Goal: Communication & Community: Ask a question

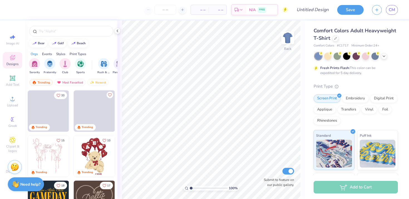
click at [39, 113] on span at bounding box center [48, 110] width 41 height 41
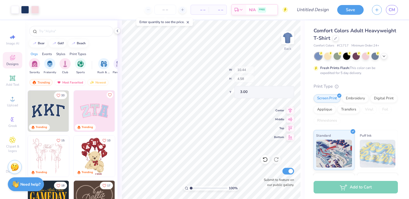
type input "10.26"
type input "4.38"
type input "3.09"
type input "10.17"
type input "4.25"
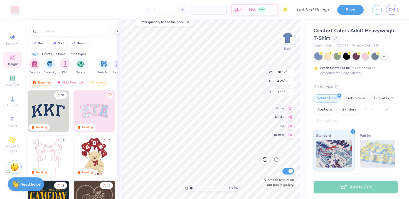
type input "3.00"
type input "10.26"
type input "4.38"
click at [292, 39] on img at bounding box center [288, 38] width 22 height 22
click at [292, 39] on img at bounding box center [287, 37] width 11 height 11
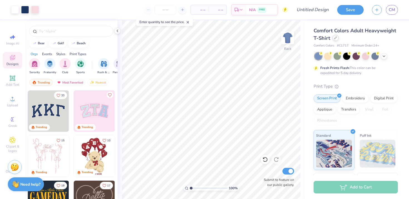
click at [336, 39] on icon at bounding box center [335, 37] width 3 height 3
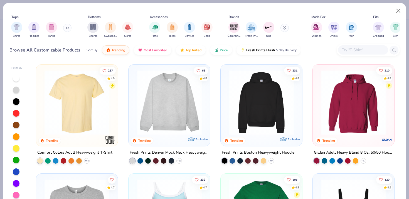
click at [66, 28] on button at bounding box center [67, 28] width 8 height 8
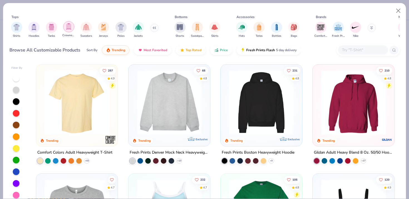
click at [71, 27] on img "filter for Crewnecks" at bounding box center [69, 26] width 6 height 6
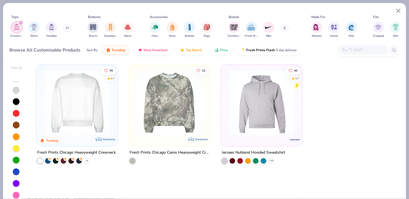
click at [19, 22] on div "filter for Crewnecks" at bounding box center [20, 22] width 5 height 5
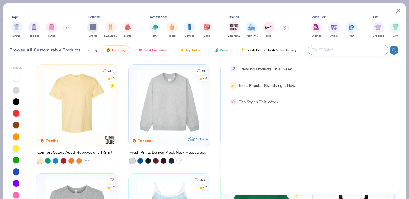
click at [358, 48] on input "text" at bounding box center [347, 50] width 73 height 6
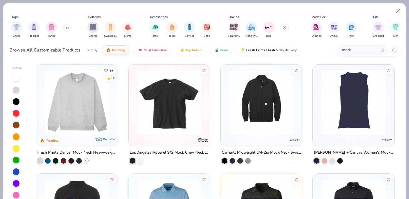
scroll to position [0, 0]
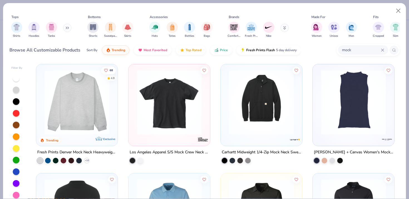
click at [102, 125] on img at bounding box center [77, 102] width 70 height 65
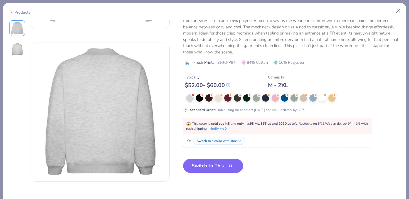
scroll to position [124, 0]
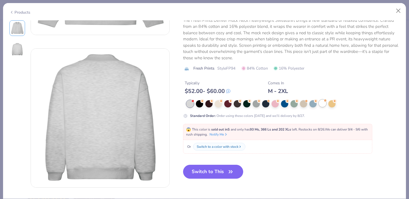
click at [321, 105] on div at bounding box center [322, 103] width 7 height 7
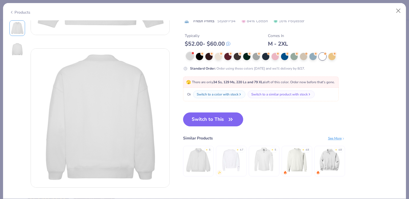
click at [189, 57] on div at bounding box center [189, 55] width 7 height 7
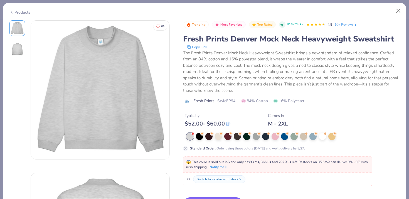
click at [12, 13] on icon at bounding box center [11, 12] width 4 height 7
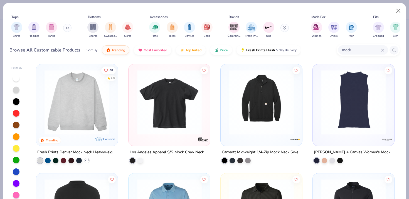
click at [68, 26] on icon at bounding box center [67, 27] width 3 height 3
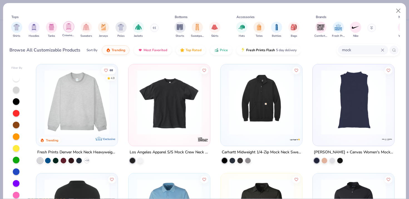
click at [70, 28] on img "filter for Crewnecks" at bounding box center [69, 26] width 6 height 6
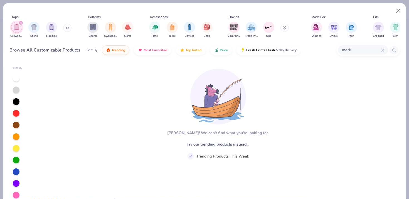
click at [352, 51] on input "mock" at bounding box center [361, 50] width 40 height 6
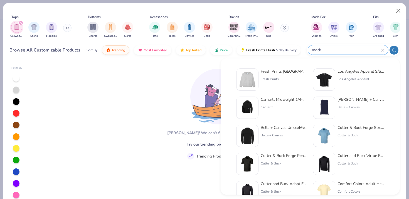
click at [352, 51] on input "mock" at bounding box center [346, 50] width 70 height 6
type input "m"
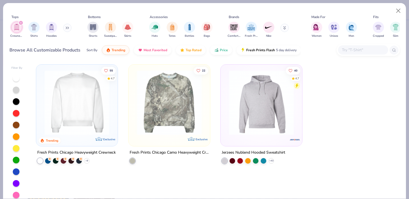
click at [21, 22] on icon "filter for Crewnecks" at bounding box center [21, 23] width 2 height 2
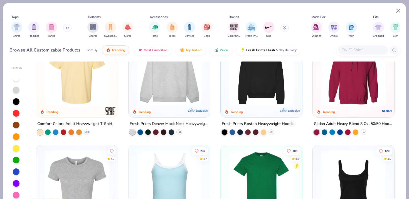
scroll to position [30, 0]
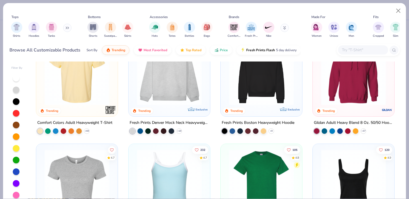
click at [267, 84] on img at bounding box center [261, 72] width 70 height 65
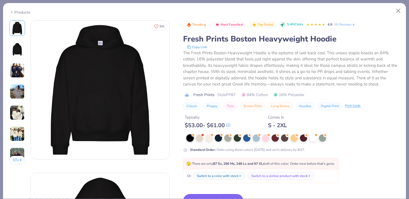
click at [17, 11] on div "Products" at bounding box center [19, 12] width 21 height 6
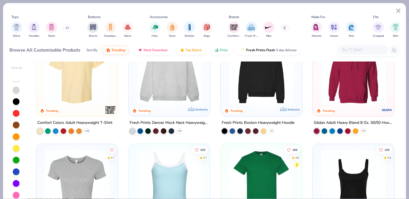
click at [341, 93] on img at bounding box center [353, 72] width 70 height 65
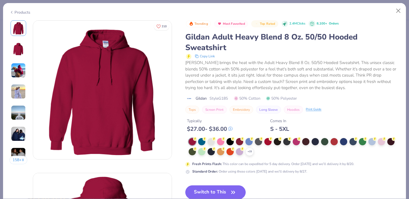
click at [20, 12] on div "Products" at bounding box center [19, 12] width 21 height 6
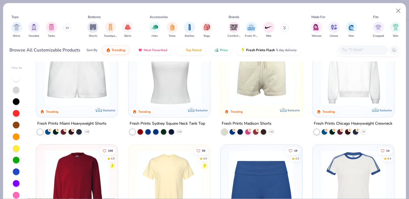
scroll to position [356, 0]
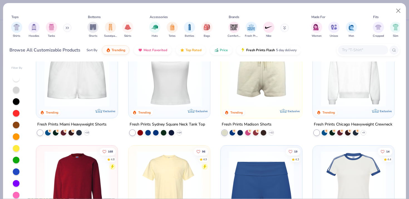
click at [337, 83] on img at bounding box center [353, 74] width 70 height 65
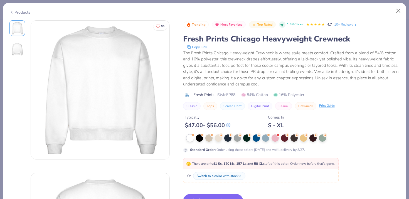
click at [17, 14] on div "Products" at bounding box center [19, 12] width 21 height 6
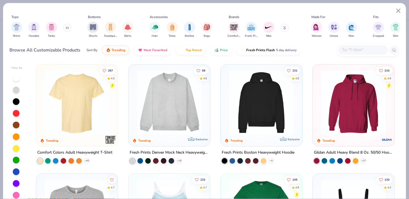
click at [362, 110] on img at bounding box center [353, 102] width 70 height 65
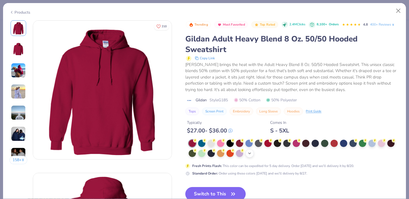
click at [252, 153] on div "+ 15" at bounding box center [249, 153] width 8 height 8
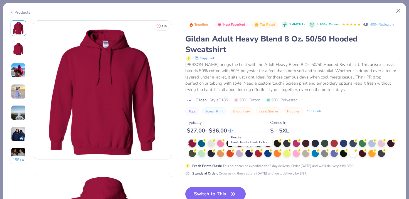
scroll to position [8, 0]
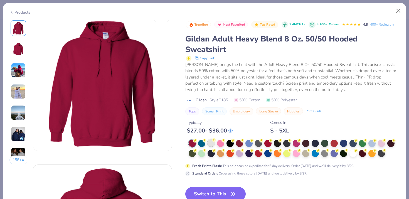
click at [210, 144] on div at bounding box center [211, 142] width 7 height 7
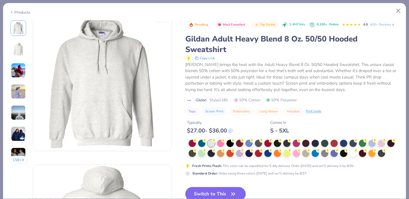
click at [16, 113] on img at bounding box center [18, 112] width 15 height 15
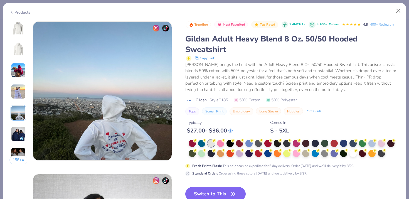
scroll to position [610, 0]
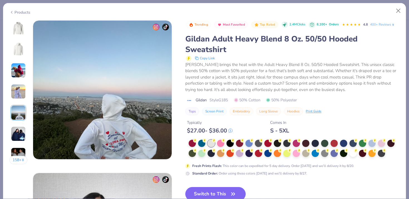
click at [18, 83] on div "158 +" at bounding box center [18, 94] width 18 height 148
click at [18, 91] on img at bounding box center [18, 91] width 15 height 15
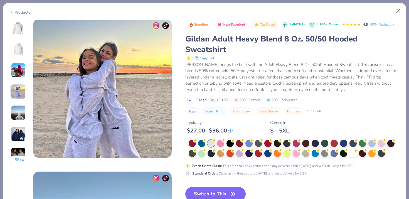
scroll to position [457, 0]
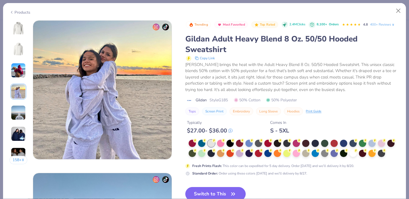
click at [19, 31] on img at bounding box center [18, 27] width 13 height 13
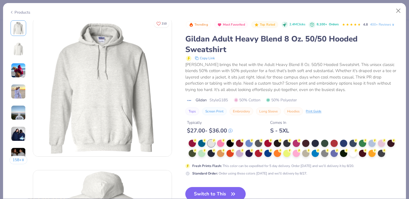
scroll to position [0, 0]
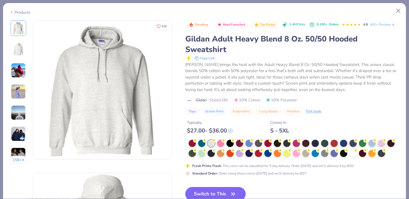
click at [220, 189] on button "Switch to This" at bounding box center [215, 194] width 60 height 14
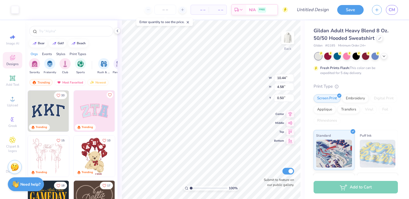
type input "0.71"
type input "10.26"
type input "4.38"
type input "0.50"
type input "2.11"
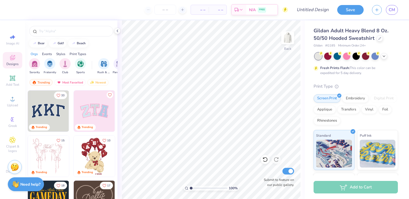
click at [48, 111] on img at bounding box center [48, 110] width 41 height 41
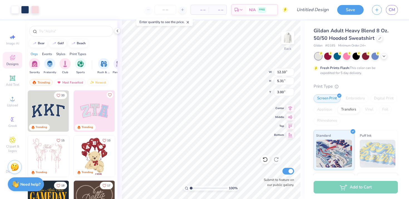
type input "11.89"
type input "5.07"
type input "3.10"
type input "12.10"
type input "5.31"
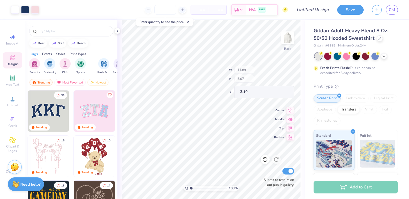
type input "3.00"
click at [14, 78] on icon at bounding box center [12, 78] width 4 height 4
type input "6.48"
type input "1.88"
type input "6.31"
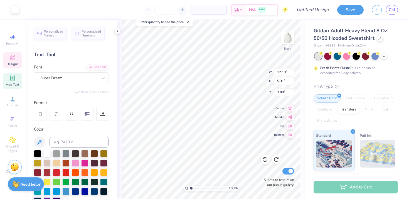
type input "11.89"
type input "5.07"
type input "3.00"
type input "12.10"
type input "5.31"
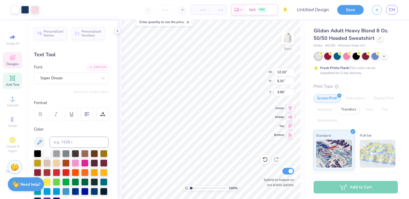
click at [8, 60] on div "Designs" at bounding box center [12, 60] width 19 height 16
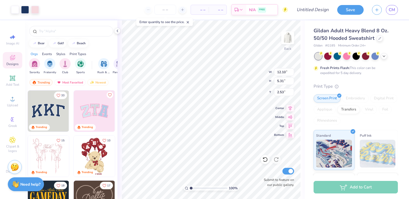
type input "2.57"
type input "2.41"
type input "1.03"
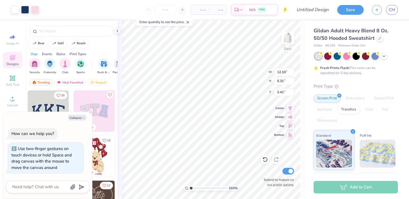
type textarea "x"
type input "1.47"
click at [193, 188] on input "range" at bounding box center [209, 188] width 38 height 5
click at [167, 9] on input "number" at bounding box center [165, 10] width 22 height 10
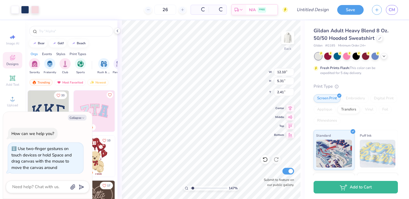
type input "26"
type textarea "x"
type input "2.39"
type textarea "x"
type input "12.10"
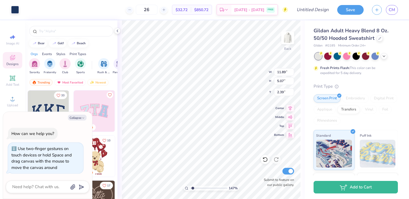
type input "5.33"
type textarea "x"
type input "2.40"
type textarea "x"
click at [157, 8] on input "26" at bounding box center [147, 10] width 22 height 10
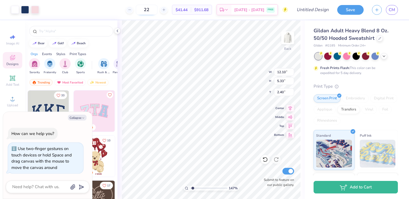
type input "2"
type input "6"
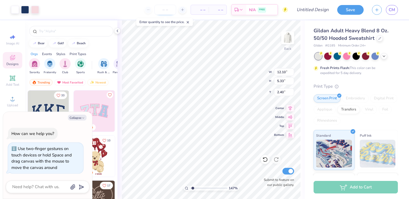
type input "3"
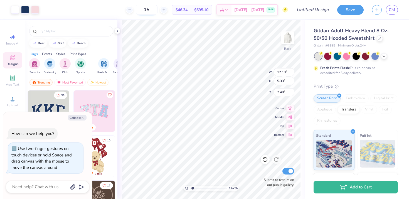
type input "1"
type input "2"
type input "8"
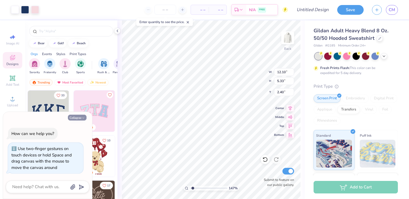
click at [82, 115] on button "Collapse" at bounding box center [77, 118] width 19 height 6
type textarea "x"
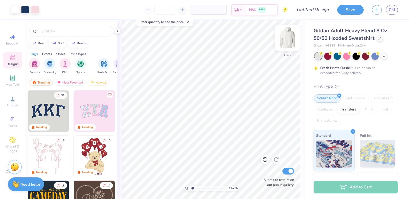
click at [290, 41] on img at bounding box center [288, 38] width 22 height 22
click at [378, 39] on div "Almost there" at bounding box center [263, 109] width 292 height 179
click at [381, 41] on div "Almost there" at bounding box center [263, 109] width 292 height 179
click at [379, 36] on div "Almost there" at bounding box center [263, 109] width 292 height 179
click at [379, 39] on div at bounding box center [380, 38] width 6 height 6
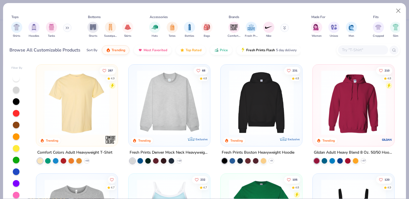
click at [347, 52] on input "text" at bounding box center [362, 50] width 43 height 6
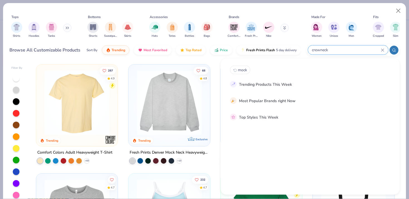
type input "crewneck"
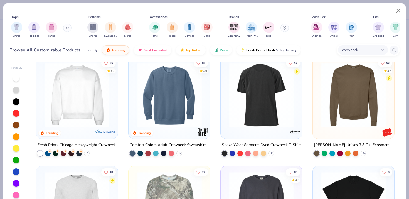
scroll to position [8, 0]
click at [380, 50] on input "crewneck" at bounding box center [361, 50] width 40 height 6
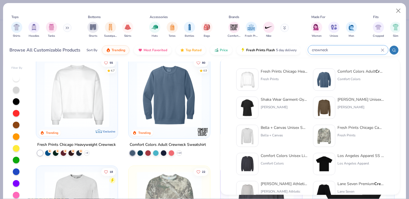
click at [382, 50] on icon at bounding box center [382, 50] width 3 height 3
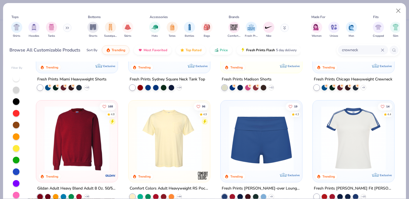
scroll to position [419, 0]
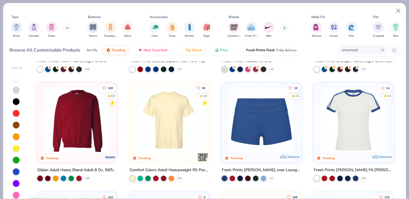
click at [94, 130] on img at bounding box center [77, 120] width 70 height 65
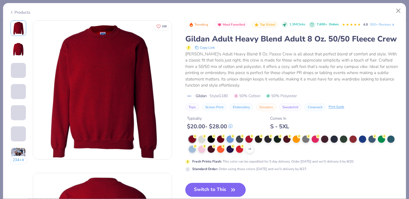
scroll to position [15, 0]
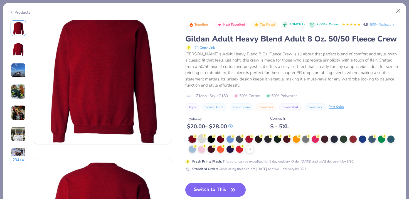
click at [205, 140] on div at bounding box center [201, 138] width 7 height 7
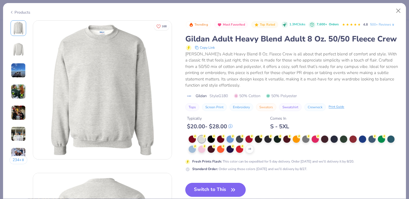
click at [213, 190] on button "Switch to This" at bounding box center [215, 190] width 60 height 14
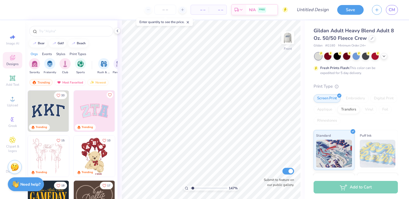
click at [46, 111] on img at bounding box center [48, 110] width 41 height 41
type input "10.84"
type input "4.62"
type input "3.09"
click at [105, 115] on img at bounding box center [94, 110] width 41 height 41
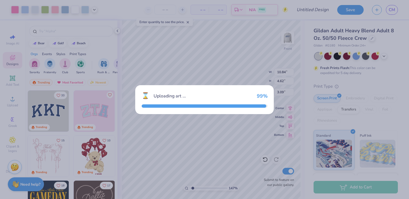
type input "10.25"
type input "5.13"
type input "3.00"
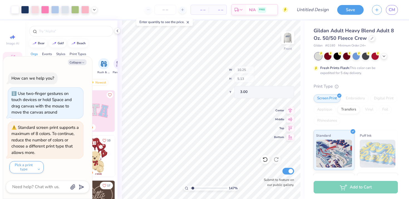
type textarea "x"
type input "10.07"
type input "4.96"
type input "3.08"
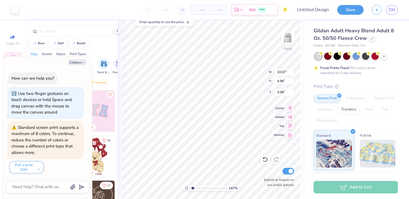
type textarea "x"
type input "3.00"
type textarea "x"
type input "10.84"
type input "4.62"
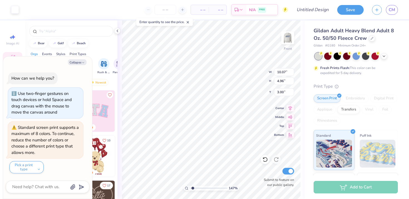
type input "3.09"
type textarea "x"
type input "3.17"
type textarea "x"
type input "3.14"
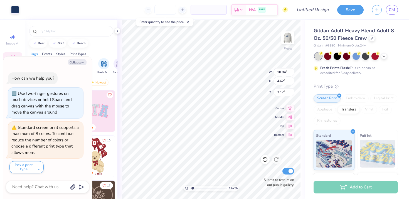
type input "4.09"
type input "3.14"
type textarea "x"
type input "3.00"
type textarea "x"
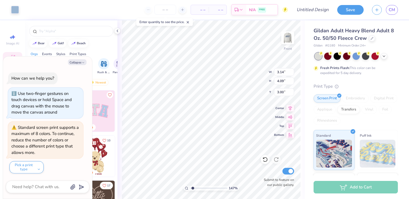
type input "3.14"
click at [37, 187] on textarea at bounding box center [40, 187] width 56 height 8
type textarea "x"
type textarea "h"
type textarea "x"
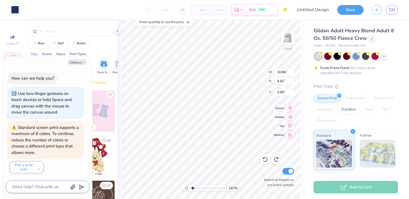
type textarea "x"
type textarea "c"
type textarea "x"
type textarea "ca"
type textarea "x"
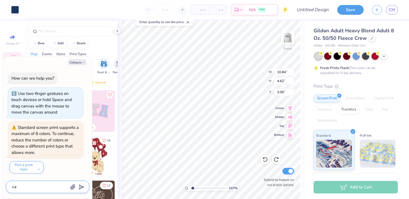
type textarea "can"
type textarea "x"
type textarea "can"
type textarea "x"
type textarea "can i"
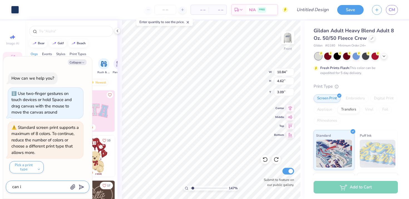
type textarea "x"
type textarea "can i"
type textarea "x"
type textarea "can i c"
type textarea "x"
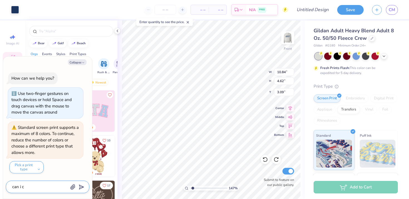
type textarea "can i ch"
type textarea "x"
type textarea "can i cha"
type textarea "x"
type textarea "can i chan"
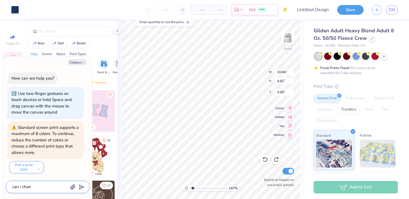
type textarea "x"
type textarea "can i [PERSON_NAME]"
type textarea "x"
type textarea "can i change"
type textarea "x"
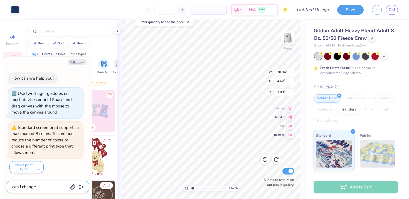
type textarea "can i change"
type textarea "x"
type textarea "can i change th"
type textarea "x"
type textarea "can i change the"
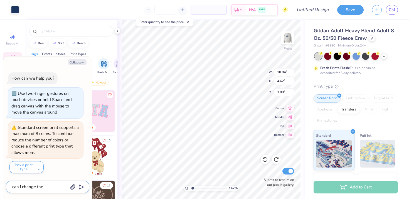
type textarea "x"
type textarea "can i change the"
type textarea "x"
type textarea "can i change the t"
type textarea "x"
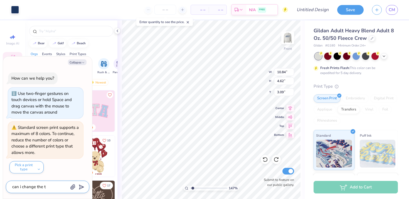
type textarea "can i change the te"
type textarea "x"
type textarea "can i change the tex"
type textarea "x"
type textarea "can i change the text"
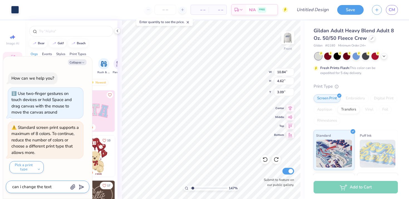
type textarea "x"
type textarea "can i change the text"
type textarea "x"
type textarea "can i change the text o"
type textarea "x"
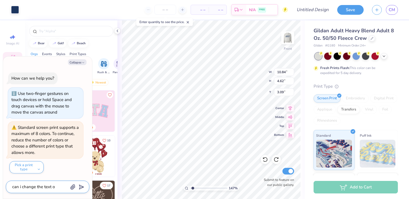
type textarea "can i change the text on"
type textarea "x"
type textarea "can i change the text on"
type textarea "x"
type textarea "can i change the text on t"
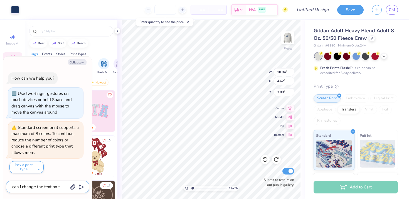
type textarea "x"
type textarea "can i change the text on th"
type textarea "x"
type textarea "can i change the text on thi"
type textarea "x"
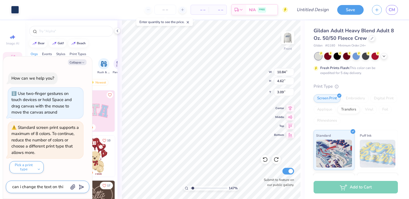
type textarea "can i change the text on this"
type textarea "x"
type textarea "can i change the text on thi"
type textarea "x"
type textarea "can i change the text on this"
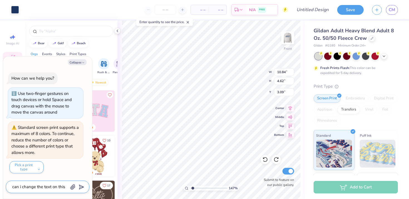
type textarea "x"
type textarea "can i change the text on this?"
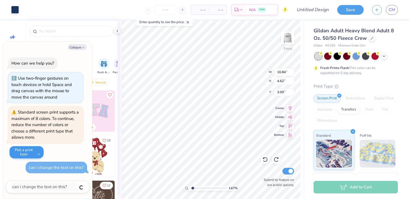
type textarea "x"
click at [39, 153] on button "Pick a print type" at bounding box center [26, 152] width 34 height 12
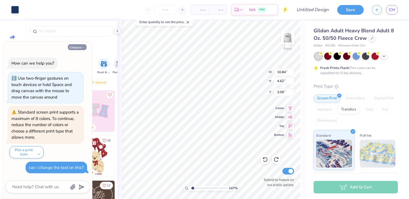
click at [74, 48] on button "Collapse" at bounding box center [77, 47] width 19 height 6
type textarea "x"
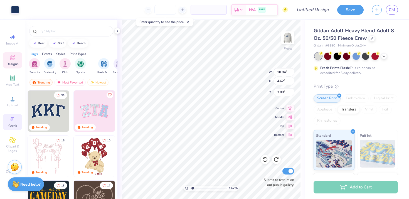
click at [12, 122] on icon at bounding box center [12, 119] width 7 height 7
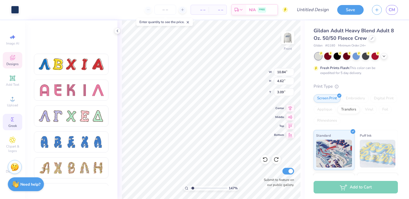
scroll to position [645, 0]
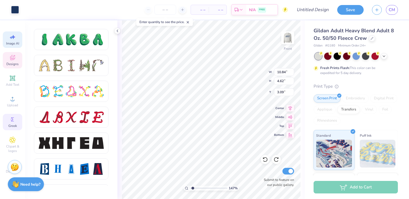
click at [13, 40] on icon at bounding box center [12, 37] width 7 height 7
select select "4"
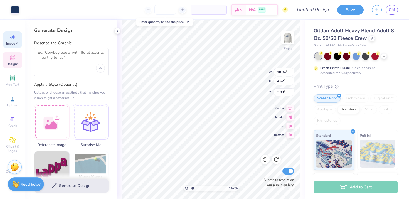
click at [13, 61] on div "Designs" at bounding box center [12, 60] width 19 height 16
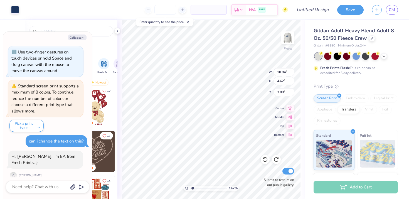
scroll to position [55, 0]
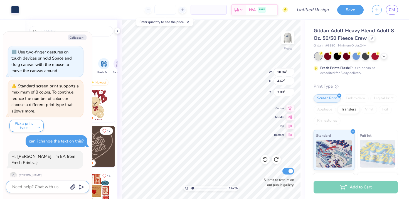
click at [35, 185] on textarea at bounding box center [40, 187] width 56 height 8
type textarea "x"
type textarea "H"
type textarea "x"
type textarea "He"
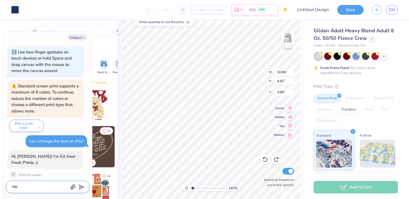
type textarea "x"
type textarea "Hel"
type textarea "x"
type textarea "Hell"
type textarea "x"
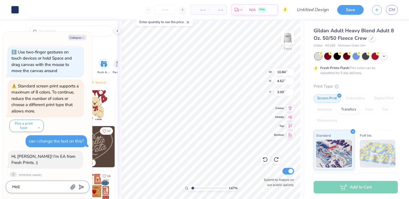
type textarea "Hello"
type textarea "x"
type textarea "Hello!"
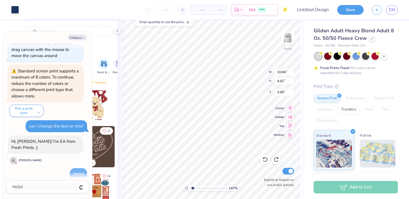
type textarea "x"
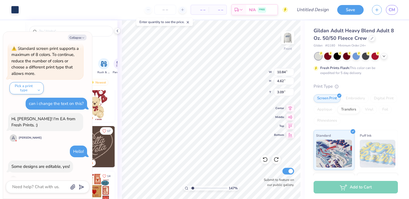
scroll to position [58, 0]
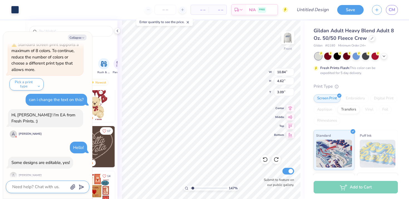
click at [24, 187] on textarea at bounding box center [40, 187] width 56 height 8
type textarea "x"
type textarea "A"
type textarea "x"
type textarea "Ar"
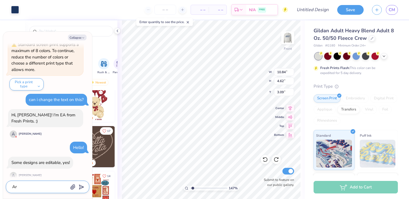
type textarea "x"
type textarea "Are"
type textarea "x"
type textarea "Are"
type textarea "x"
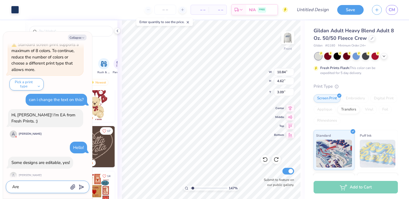
type textarea "Are o"
type textarea "x"
type textarea "Are"
type textarea "x"
type textarea "Are y"
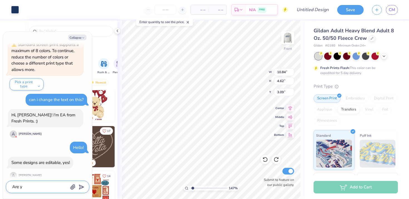
type textarea "x"
type textarea "Are yo"
type textarea "x"
type textarea "Are you"
type textarea "x"
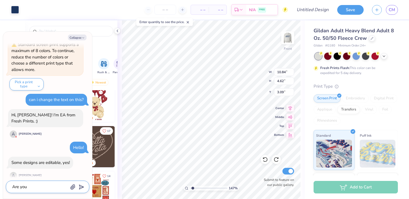
type textarea "Are you"
type textarea "x"
type textarea "Are you a"
type textarea "x"
type textarea "Are you ab"
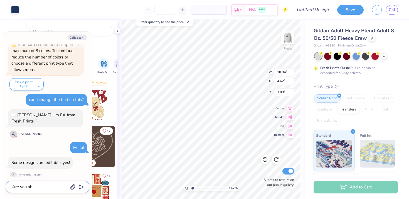
type textarea "x"
type textarea "Are you abl"
type textarea "x"
type textarea "Are you able"
type textarea "x"
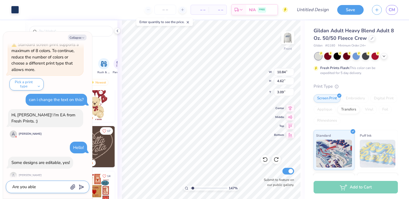
type textarea "Are you able"
type textarea "x"
type textarea "Are you able t"
type textarea "x"
type textarea "Are you able to"
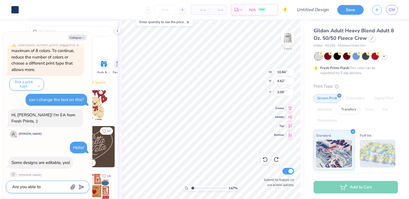
type textarea "x"
type textarea "Are you able to s"
type textarea "x"
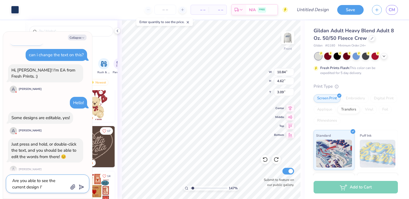
click at [47, 187] on textarea "Are you able to see the current design I'" at bounding box center [40, 184] width 56 height 14
drag, startPoint x: 47, startPoint y: 187, endPoint x: 8, endPoint y: 176, distance: 40.2
click at [8, 176] on div "Are you able to see the current design I'" at bounding box center [47, 183] width 83 height 19
click at [54, 187] on textarea "Are you able to see the current design I'" at bounding box center [40, 184] width 56 height 14
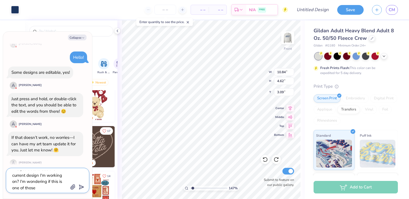
scroll to position [0, 0]
drag, startPoint x: 40, startPoint y: 190, endPoint x: 4, endPoint y: 163, distance: 45.0
click at [4, 163] on div "Collapse How can we help you? Use two-finger gestures on touch devices or hold …" at bounding box center [47, 115] width 89 height 167
click at [17, 189] on textarea "it isn't working! i would appreciate it if your art team could update it! thank…" at bounding box center [40, 180] width 56 height 20
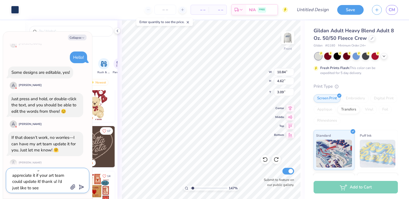
click at [17, 189] on textarea "it isn't working! i would appreciate it if your art team could update it! thank…" at bounding box center [40, 180] width 56 height 20
click at [37, 189] on textarea "it isn't working! i would appreciate it if your art team could update it! thank…" at bounding box center [40, 180] width 56 height 20
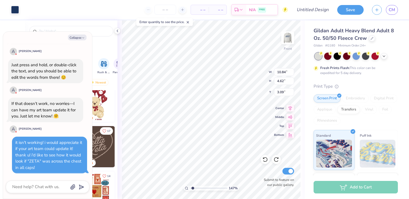
scroll to position [176, 0]
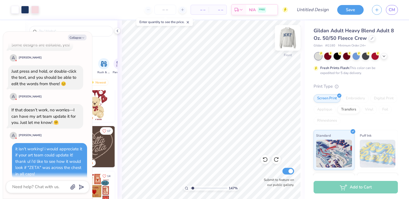
click at [292, 39] on img at bounding box center [288, 38] width 22 height 22
click at [289, 41] on img at bounding box center [288, 38] width 22 height 22
click at [285, 43] on img at bounding box center [288, 38] width 22 height 22
click at [290, 106] on icon at bounding box center [290, 107] width 8 height 7
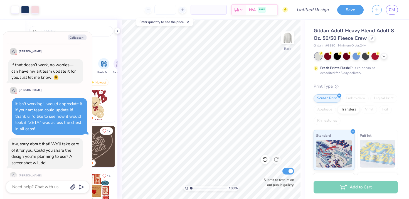
drag, startPoint x: 193, startPoint y: 187, endPoint x: 186, endPoint y: 188, distance: 6.7
click at [190, 188] on input "range" at bounding box center [209, 188] width 38 height 5
click at [72, 186] on icon "button" at bounding box center [73, 187] width 4 height 5
click at [72, 187] on icon "button" at bounding box center [73, 187] width 4 height 5
click at [73, 189] on icon "button" at bounding box center [73, 187] width 6 height 6
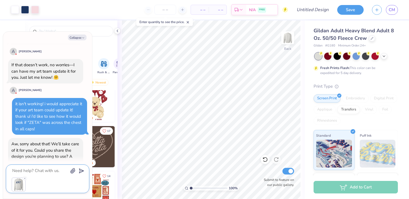
click at [54, 169] on textarea at bounding box center [40, 171] width 56 height 8
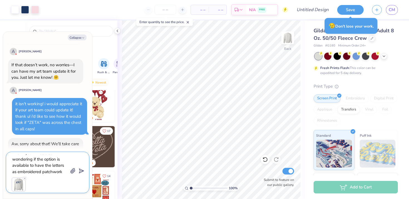
scroll to position [6, 0]
drag, startPoint x: 63, startPoint y: 173, endPoint x: 53, endPoint y: 173, distance: 10.3
click at [53, 173] on textarea "Thank you! I was also wondering if the option is available to have the letters …" at bounding box center [40, 164] width 56 height 20
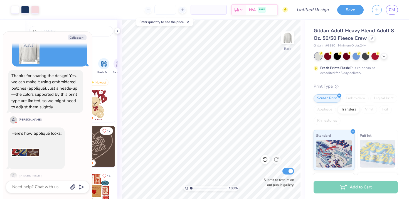
scroll to position [393, 0]
click at [32, 148] on img at bounding box center [25, 152] width 28 height 28
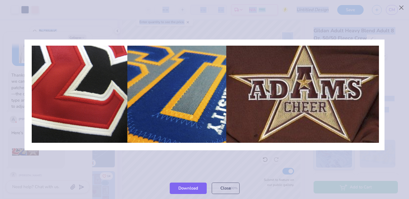
click at [32, 148] on div at bounding box center [204, 95] width 409 height 165
click at [133, 112] on img at bounding box center [204, 95] width 360 height 111
click at [160, 149] on img at bounding box center [204, 95] width 360 height 111
click at [225, 188] on button "Close" at bounding box center [226, 186] width 28 height 11
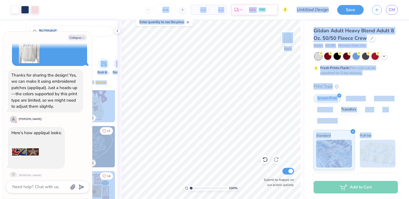
click at [36, 140] on img at bounding box center [25, 152] width 28 height 28
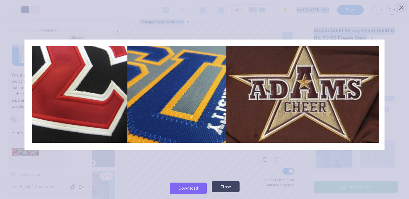
click at [216, 189] on button "Close" at bounding box center [226, 186] width 28 height 11
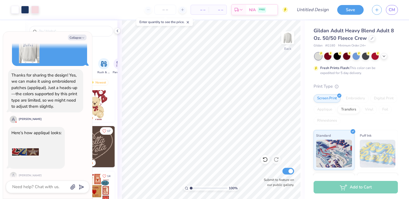
click at [41, 136] on div "Here’s how appliqué looks:" at bounding box center [36, 148] width 57 height 42
click at [31, 138] on img at bounding box center [25, 152] width 28 height 28
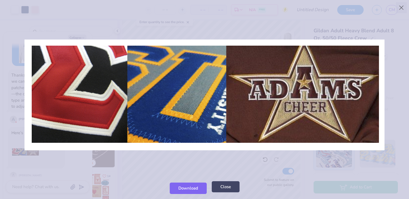
click at [223, 187] on button "Close" at bounding box center [226, 186] width 28 height 11
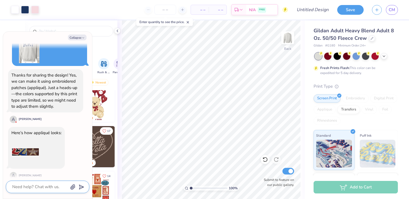
click at [50, 184] on textarea at bounding box center [40, 187] width 56 height 8
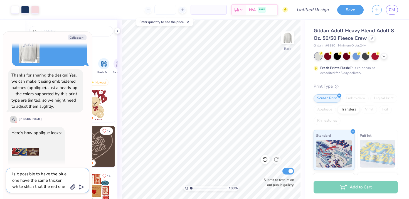
drag, startPoint x: 20, startPoint y: 180, endPoint x: 30, endPoint y: 180, distance: 9.5
click at [30, 180] on textarea "Is it possible to have the blue one have the same thicker white stitch that the…" at bounding box center [40, 180] width 56 height 20
click at [80, 186] on icon "submit" at bounding box center [80, 187] width 8 height 8
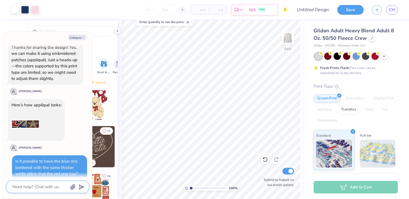
scroll to position [495, 0]
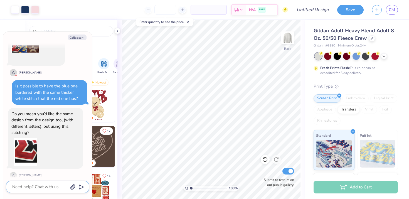
click at [36, 186] on textarea at bounding box center [40, 187] width 56 height 8
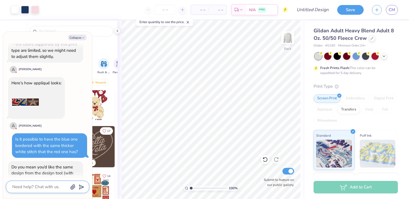
scroll to position [443, 0]
click at [29, 100] on img at bounding box center [25, 102] width 28 height 28
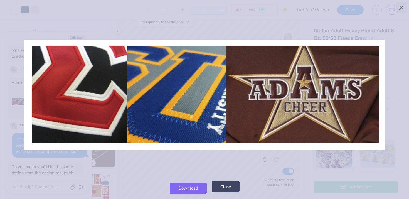
click at [225, 189] on button "Close" at bounding box center [226, 186] width 28 height 11
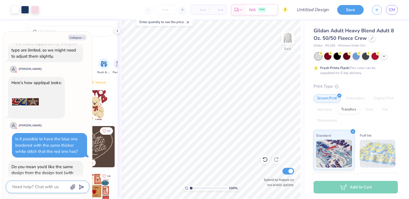
click at [41, 186] on textarea at bounding box center [40, 187] width 56 height 8
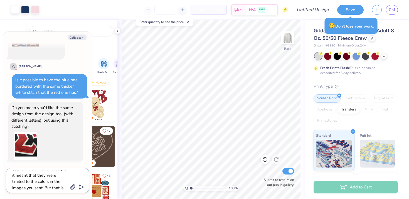
scroll to position [24, 0]
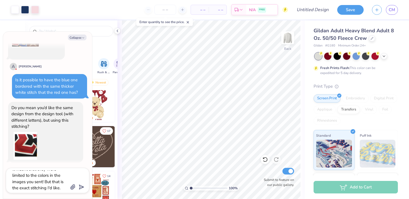
click at [82, 185] on icon "submit" at bounding box center [80, 187] width 8 height 8
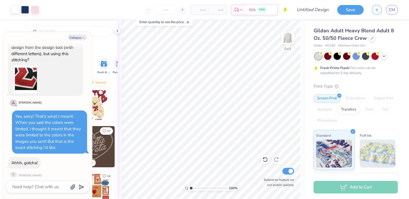
scroll to position [665, 0]
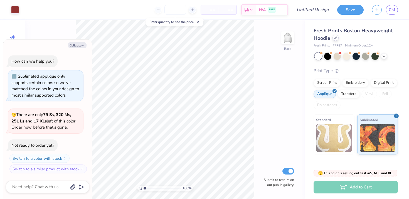
click at [336, 40] on div at bounding box center [335, 38] width 6 height 6
type textarea "x"
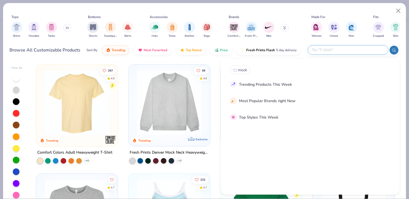
click at [350, 50] on input "text" at bounding box center [347, 50] width 73 height 6
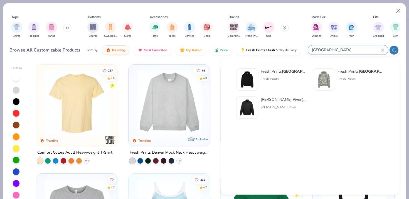
type input "boston"
click at [277, 78] on div "Fresh Prints" at bounding box center [284, 78] width 47 height 5
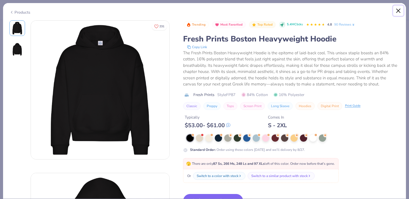
click at [394, 8] on button "Close" at bounding box center [398, 11] width 11 height 11
type textarea "x"
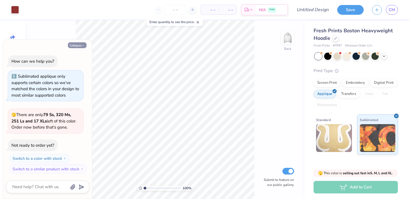
click at [79, 44] on button "Collapse" at bounding box center [77, 45] width 19 height 6
type textarea "x"
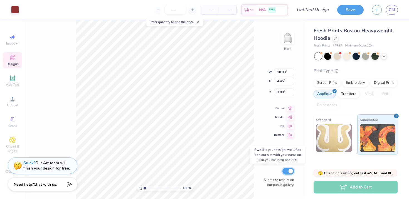
click at [288, 170] on input "Submit to feature on our public gallery." at bounding box center [288, 171] width 12 height 7
checkbox input "true"
